Goal: Find specific page/section

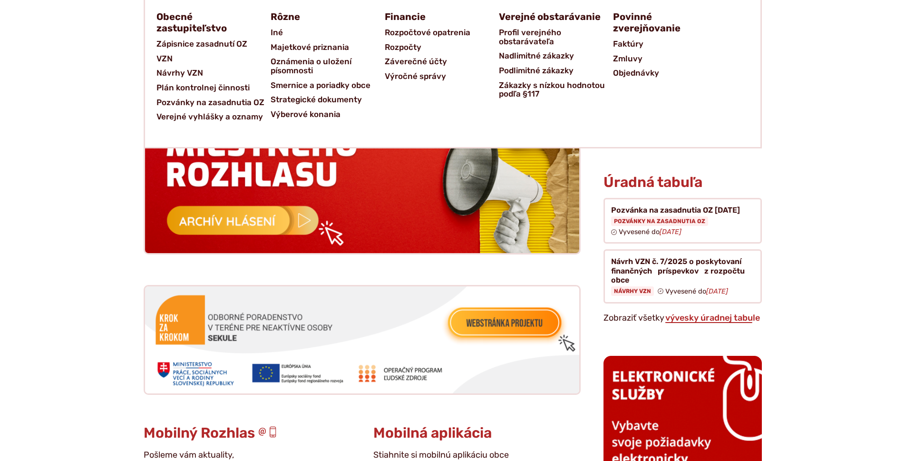
scroll to position [904, 0]
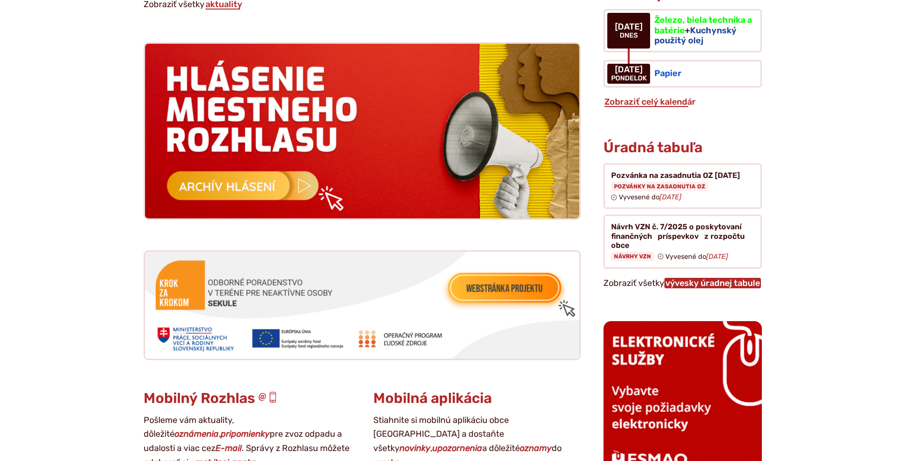
click at [692, 278] on link "vývesky úradnej tabule" at bounding box center [712, 283] width 97 height 10
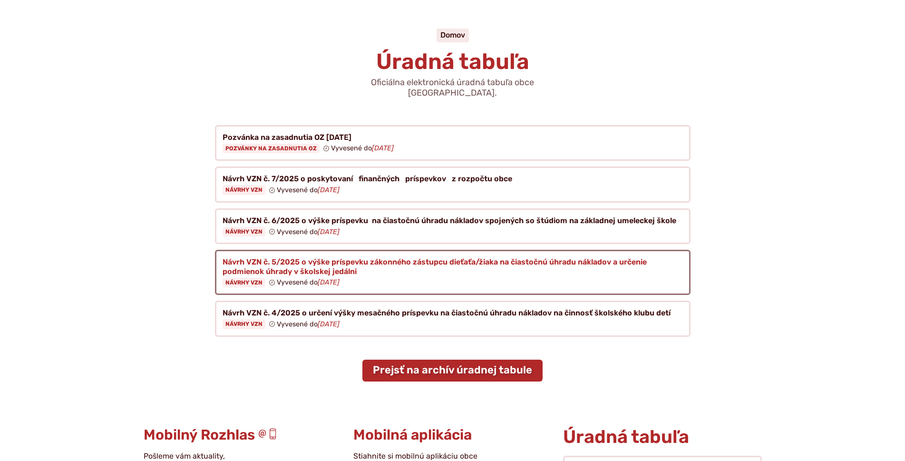
scroll to position [95, 0]
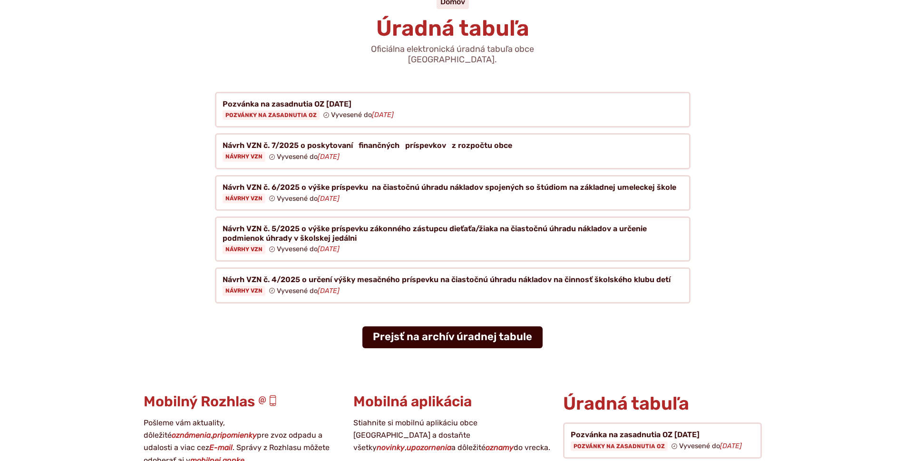
click at [458, 326] on link "Prejsť na archív úradnej tabule" at bounding box center [452, 337] width 180 height 22
